Goal: Find specific page/section: Find specific page/section

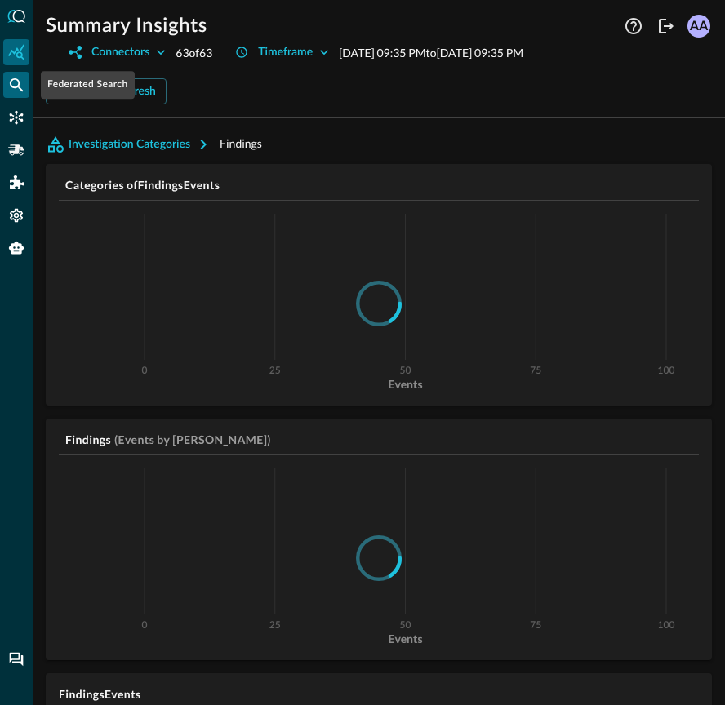
click at [18, 84] on icon "Federated Search" at bounding box center [17, 85] width 14 height 14
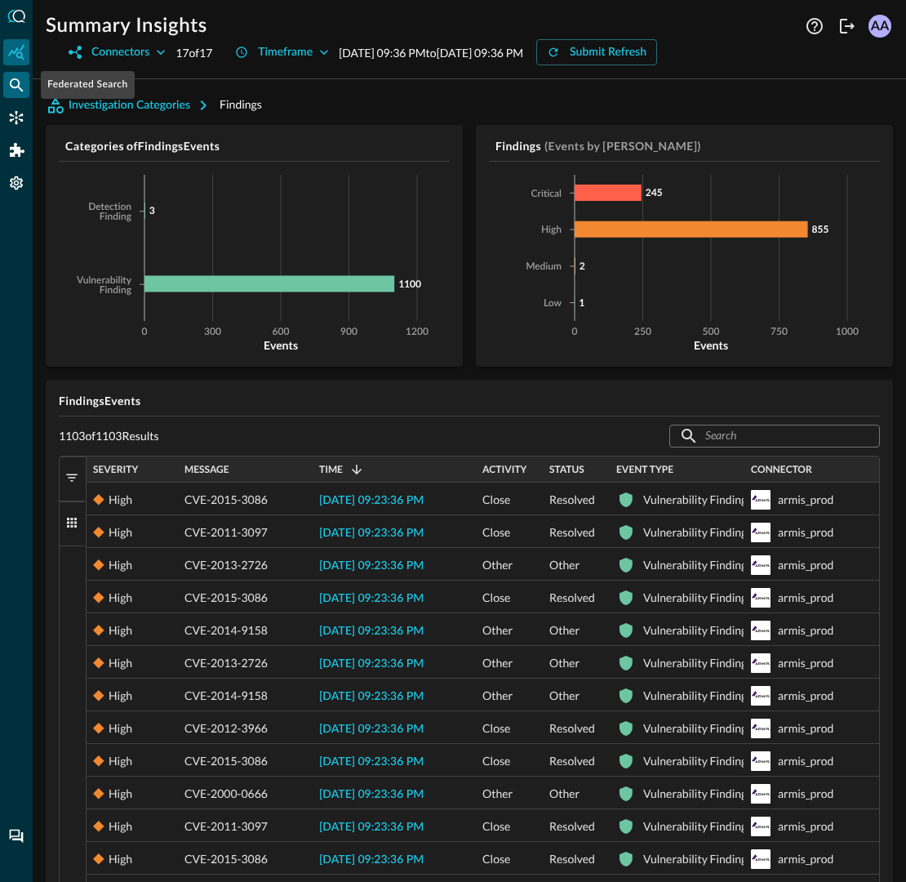
click at [12, 87] on icon "Federated Search" at bounding box center [17, 85] width 14 height 14
click at [12, 85] on icon "Federated Search" at bounding box center [16, 85] width 16 height 16
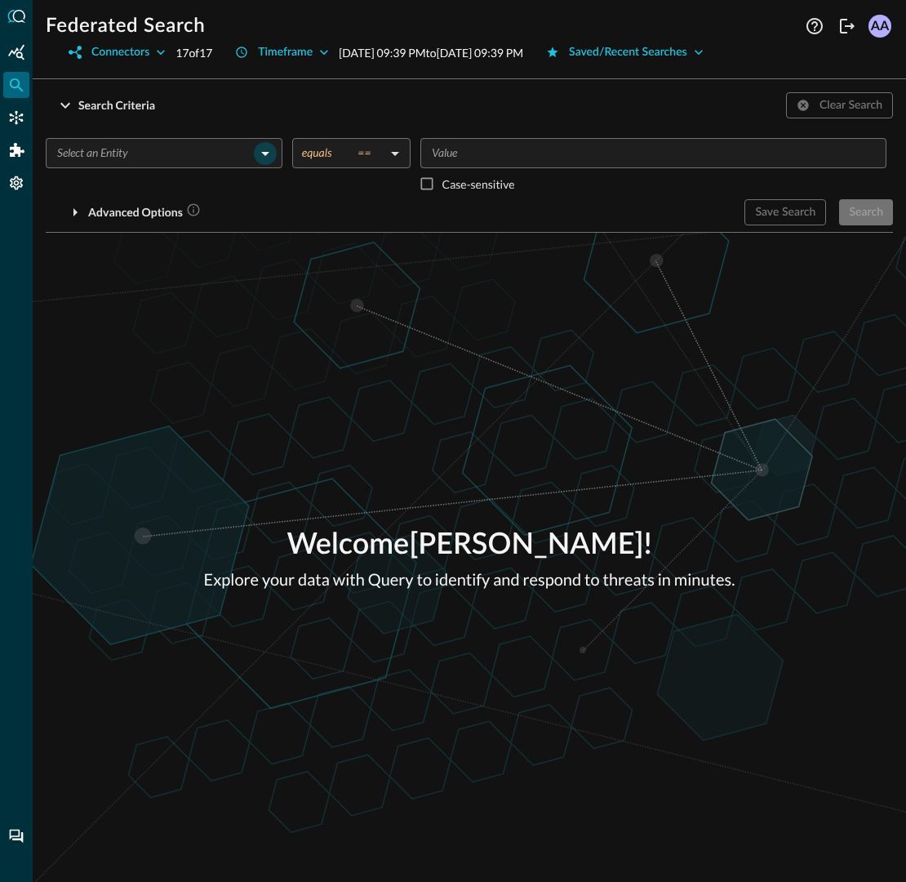
click at [264, 148] on icon "Open" at bounding box center [265, 154] width 20 height 20
